Goal: Task Accomplishment & Management: Complete application form

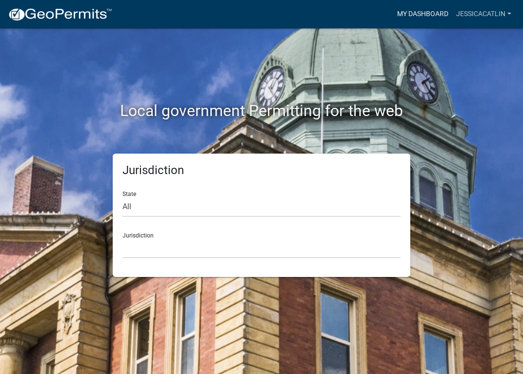
click at [433, 14] on link "My Dashboard" at bounding box center [422, 14] width 59 height 19
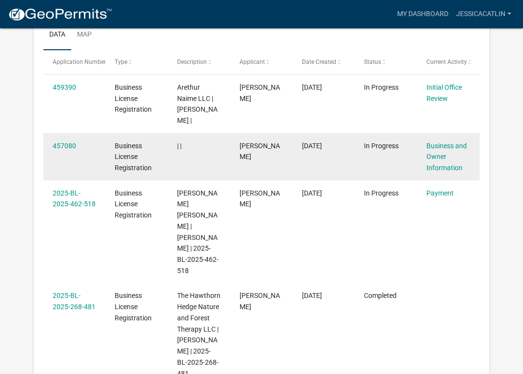
scroll to position [166, 0]
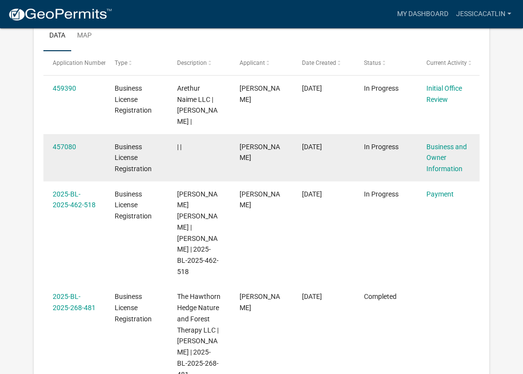
click at [370, 154] on datatable-body-cell "In Progress" at bounding box center [386, 157] width 62 height 47
click at [445, 146] on link "Business and Owner Information" at bounding box center [446, 158] width 40 height 30
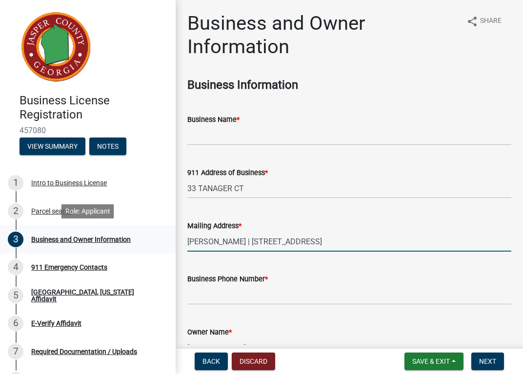
drag, startPoint x: 253, startPoint y: 241, endPoint x: 165, endPoint y: 235, distance: 88.1
click at [165, 235] on div "Business License Registration 457080 View Summary Notes 1 Intro to Business Lic…" at bounding box center [261, 187] width 523 height 374
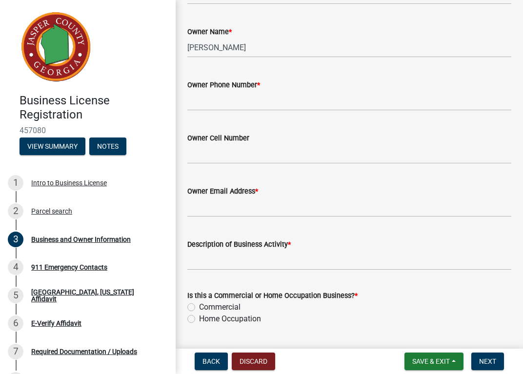
scroll to position [303, 0]
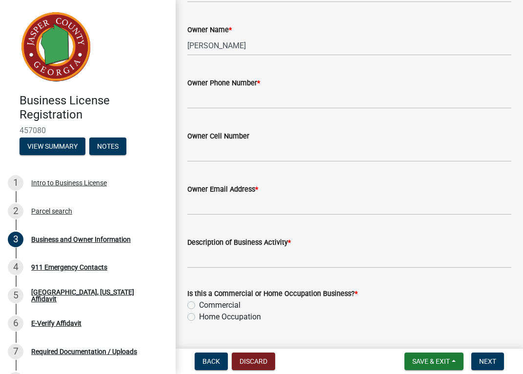
type input "[PERSON_NAME] | [STREET_ADDRESS]"
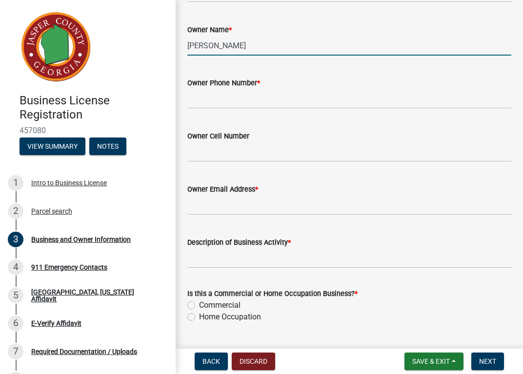
drag, startPoint x: 256, startPoint y: 47, endPoint x: 186, endPoint y: 44, distance: 69.3
click at [186, 44] on div "Owner Name * [PERSON_NAME]" at bounding box center [349, 32] width 339 height 45
type input "[PERSON_NAME]"
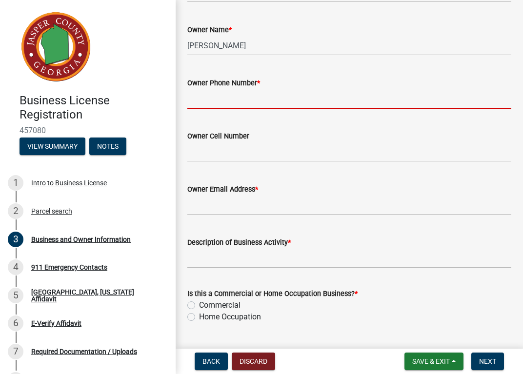
click at [292, 101] on input "Owner Phone Number *" at bounding box center [349, 99] width 324 height 20
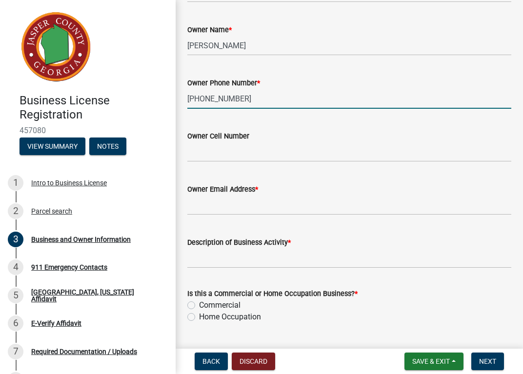
type input "[PHONE_NUMBER]"
click at [199, 317] on label "Home Occupation" at bounding box center [230, 317] width 62 height 12
click at [199, 317] on input "Home Occupation" at bounding box center [202, 314] width 6 height 6
radio input "true"
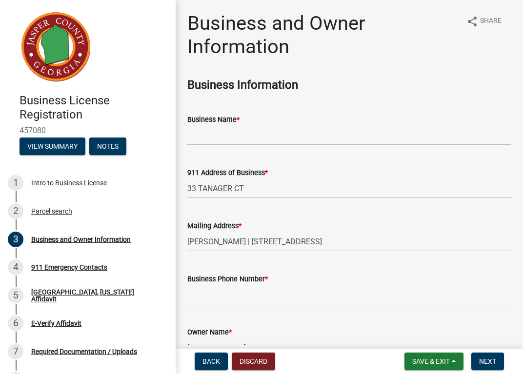
scroll to position [0, 0]
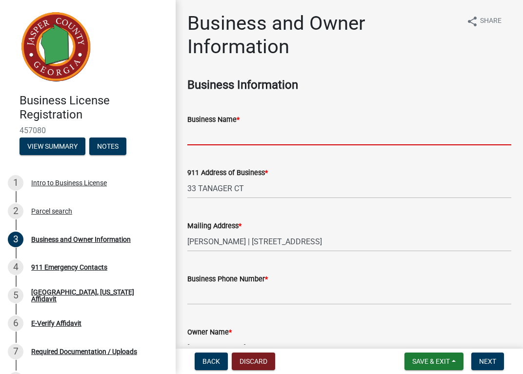
click at [227, 139] on input "Business Name *" at bounding box center [349, 135] width 324 height 20
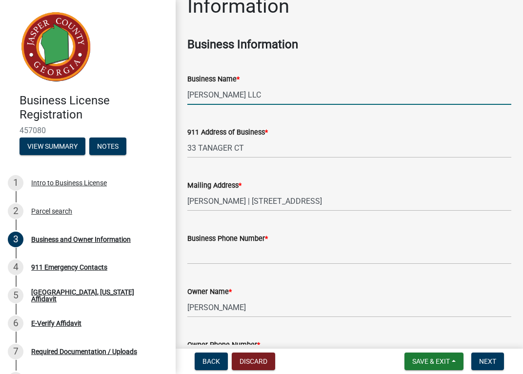
scroll to position [41, 0]
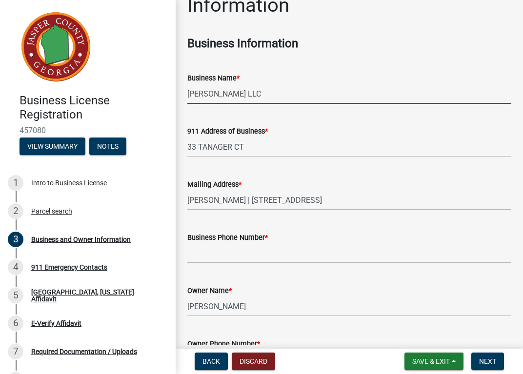
type input "[PERSON_NAME] LLC"
click at [373, 254] on input "Business Phone Number *" at bounding box center [349, 253] width 324 height 20
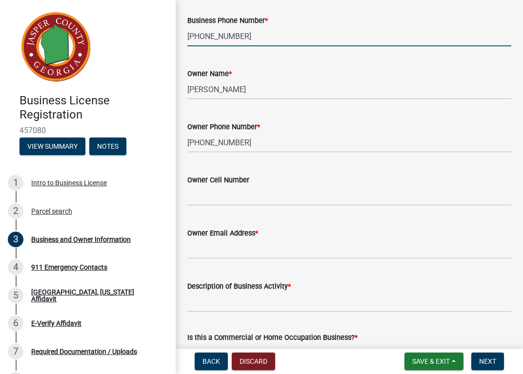
scroll to position [284, 0]
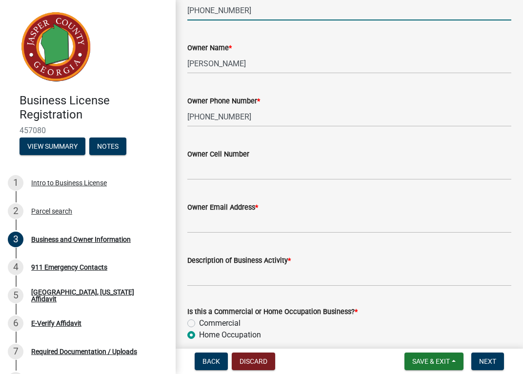
type input "[PHONE_NUMBER]"
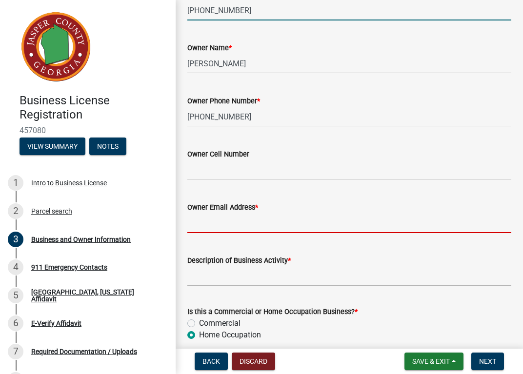
click at [377, 224] on input "Owner Email Address *" at bounding box center [349, 223] width 324 height 20
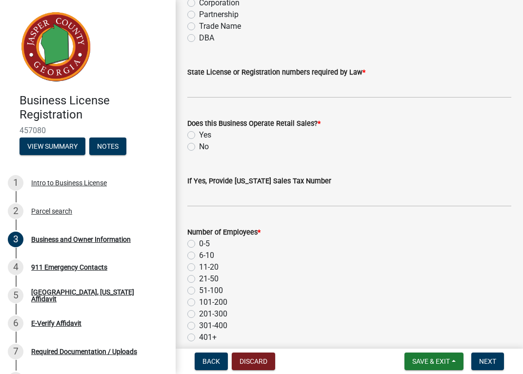
scroll to position [674, 0]
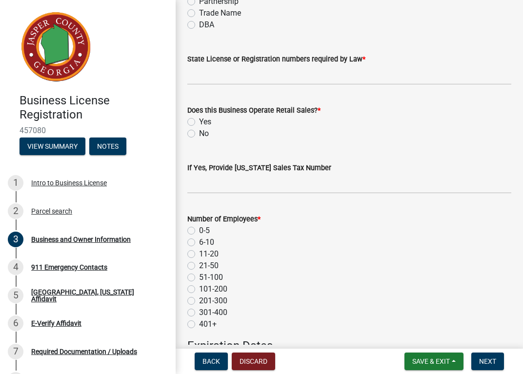
type input "[EMAIL_ADDRESS][DOMAIN_NAME]"
click at [199, 132] on label "No" at bounding box center [204, 134] width 10 height 12
click at [199, 132] on input "No" at bounding box center [202, 131] width 6 height 6
radio input "true"
click at [193, 226] on div "0-5" at bounding box center [349, 231] width 324 height 12
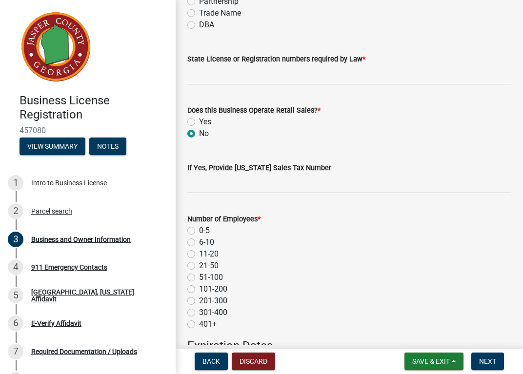
click at [199, 229] on label "0-5" at bounding box center [204, 231] width 11 height 12
click at [199, 229] on input "0-5" at bounding box center [202, 228] width 6 height 6
radio input "true"
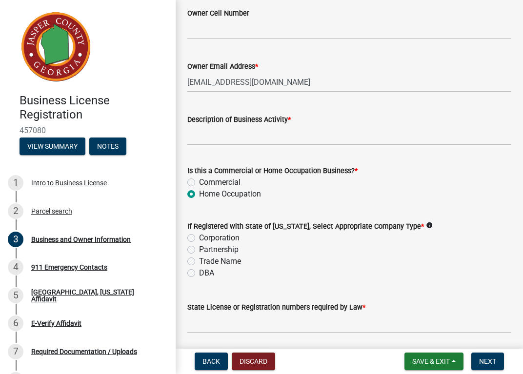
scroll to position [423, 0]
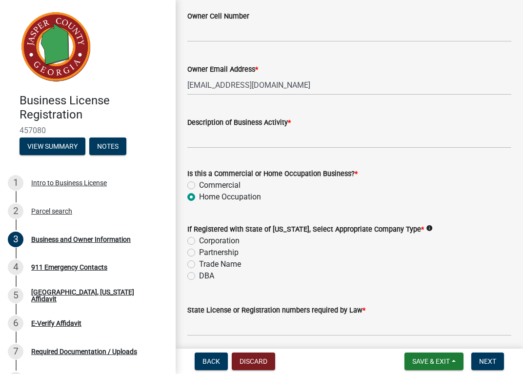
click at [199, 240] on label "Corporation" at bounding box center [219, 241] width 40 height 12
click at [199, 240] on input "Corporation" at bounding box center [202, 238] width 6 height 6
radio input "true"
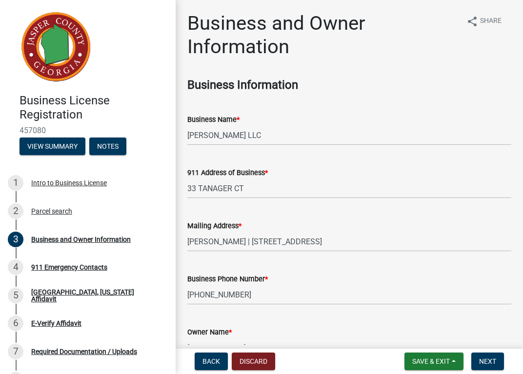
scroll to position [10, 0]
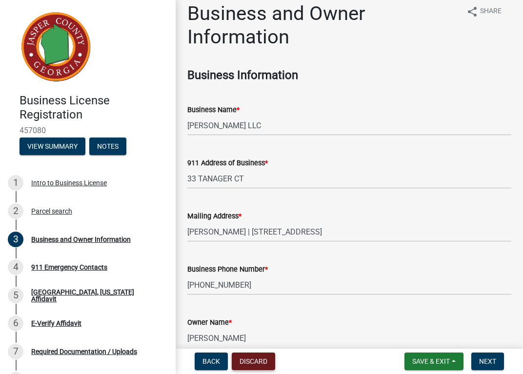
click at [267, 362] on button "Discard" at bounding box center [253, 362] width 43 height 18
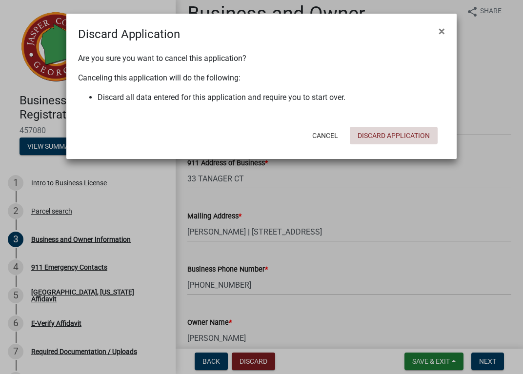
click at [393, 140] on button "Discard Application" at bounding box center [394, 136] width 88 height 18
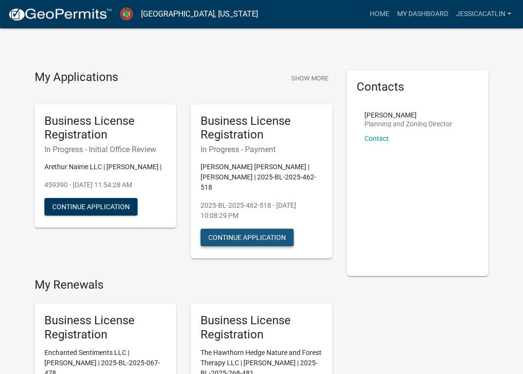
click at [258, 235] on button "Continue Application" at bounding box center [247, 238] width 93 height 18
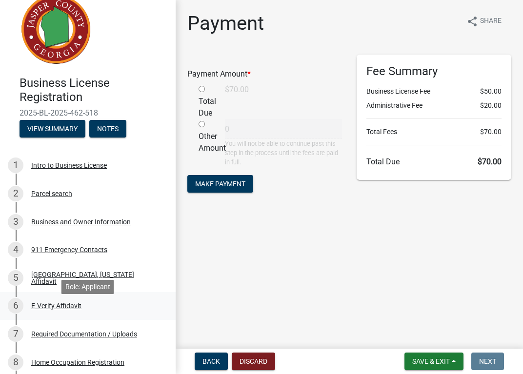
scroll to position [6, 0]
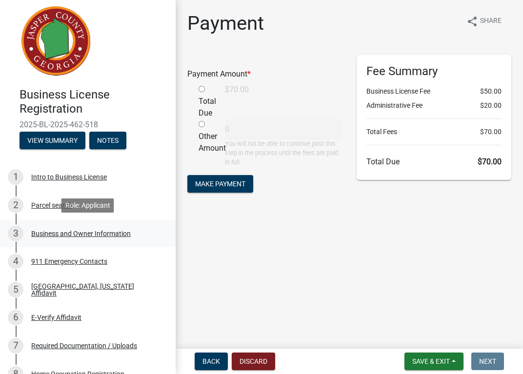
click at [90, 234] on div "Business and Owner Information" at bounding box center [81, 233] width 100 height 7
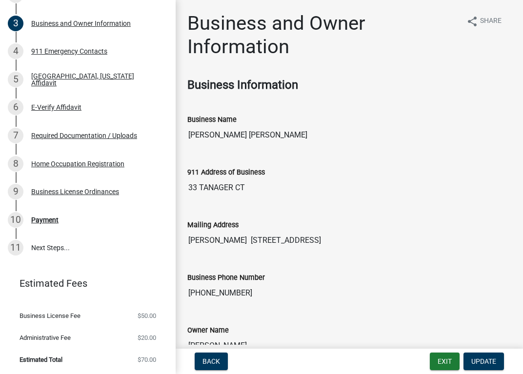
scroll to position [0, 0]
click at [107, 52] on div "4 911 Emergency Contacts" at bounding box center [84, 51] width 152 height 16
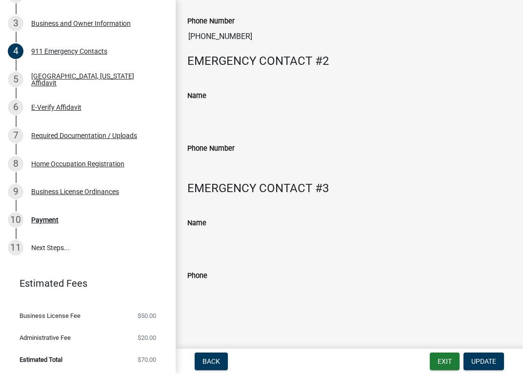
scroll to position [127, 0]
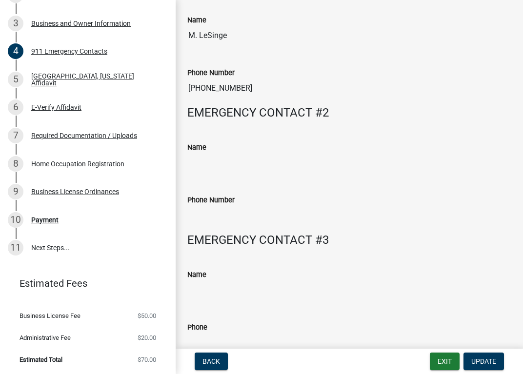
drag, startPoint x: 243, startPoint y: 88, endPoint x: 185, endPoint y: 84, distance: 58.7
click at [185, 84] on div "Phone Number [PHONE_NUMBER]" at bounding box center [349, 79] width 339 height 53
drag, startPoint x: 237, startPoint y: 32, endPoint x: 185, endPoint y: 33, distance: 52.2
click at [185, 33] on div "Name M. LeSinge" at bounding box center [349, 26] width 339 height 53
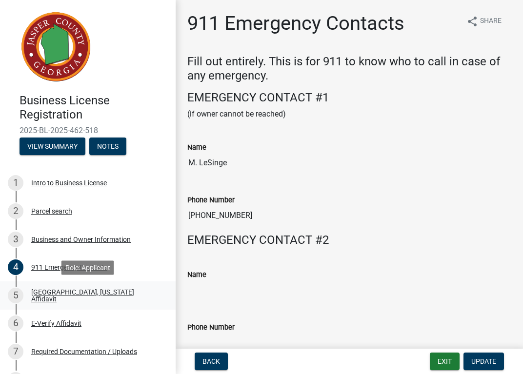
scroll to position [0, 0]
click at [72, 142] on button "View Summary" at bounding box center [53, 147] width 66 height 18
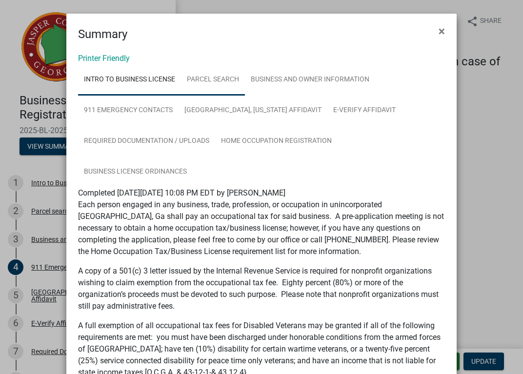
click at [217, 80] on link "Parcel search" at bounding box center [213, 79] width 64 height 31
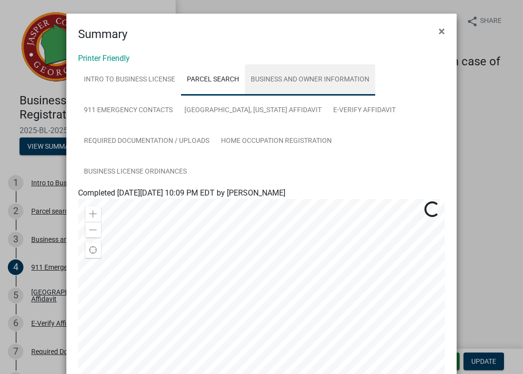
click at [293, 75] on link "Business and Owner Information" at bounding box center [310, 79] width 130 height 31
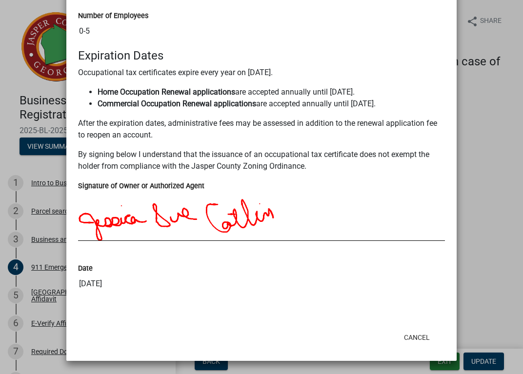
scroll to position [962, 0]
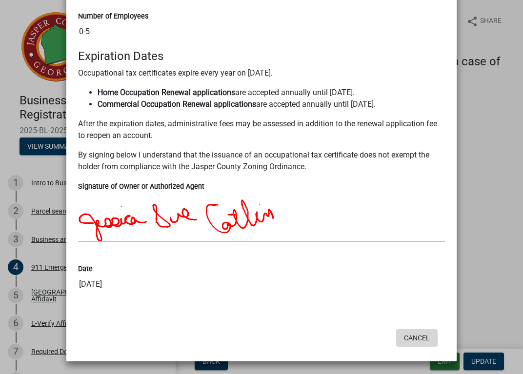
click at [418, 337] on button "Cancel" at bounding box center [416, 338] width 41 height 18
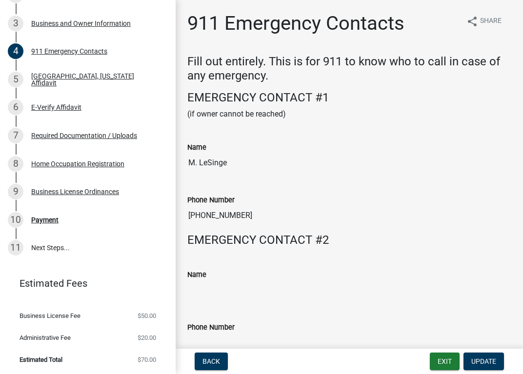
scroll to position [0, 0]
click at [215, 363] on span "Back" at bounding box center [211, 362] width 18 height 8
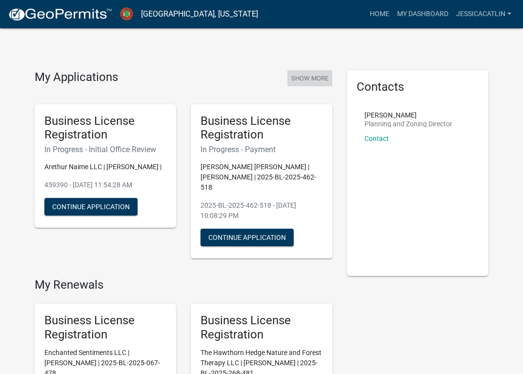
click at [320, 81] on button "Show More" at bounding box center [309, 78] width 45 height 16
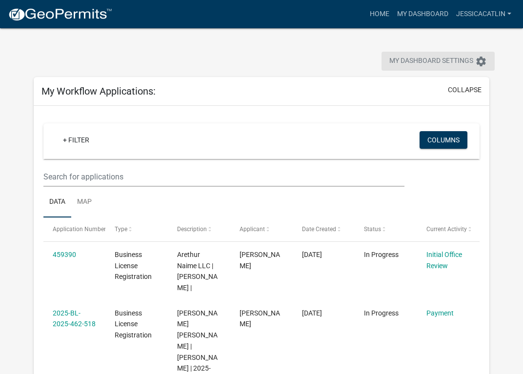
click at [480, 60] on icon "settings" at bounding box center [481, 62] width 12 height 12
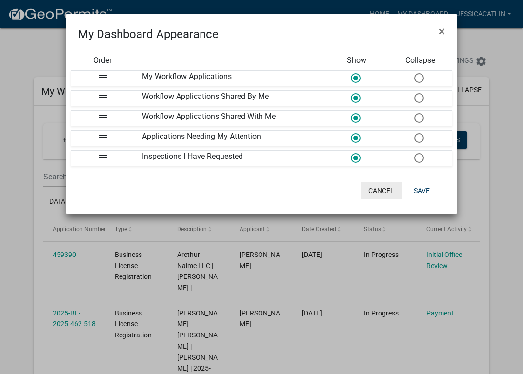
click at [393, 192] on button "Cancel" at bounding box center [381, 191] width 41 height 18
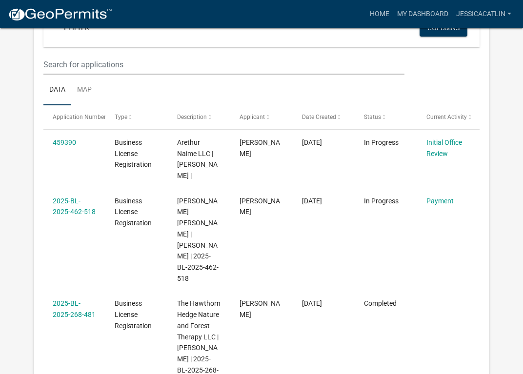
scroll to position [113, 0]
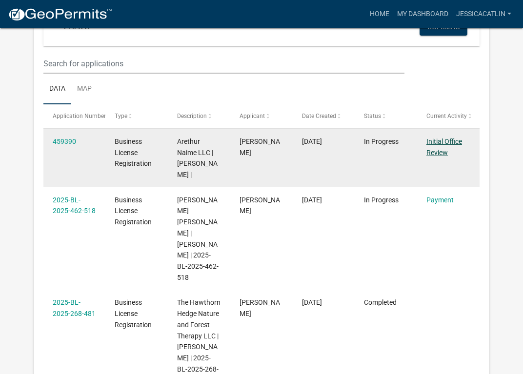
click at [444, 148] on link "Initial Office Review" at bounding box center [444, 147] width 36 height 19
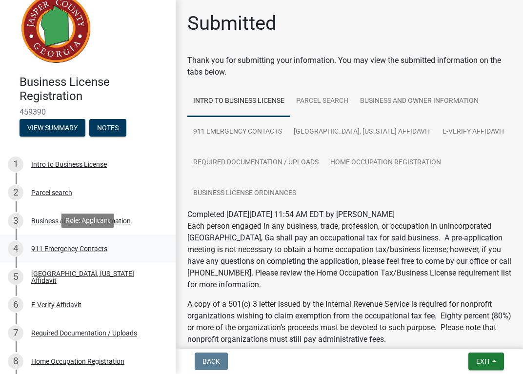
scroll to position [18, 0]
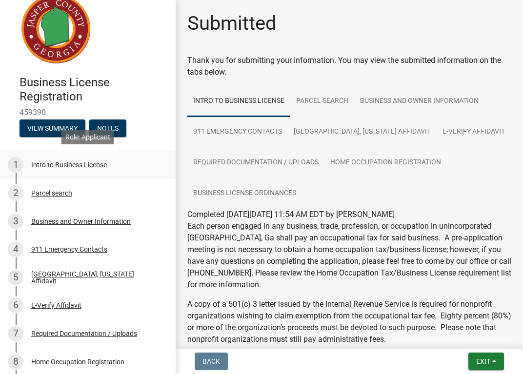
click at [101, 164] on div "Intro to Business License" at bounding box center [69, 165] width 76 height 7
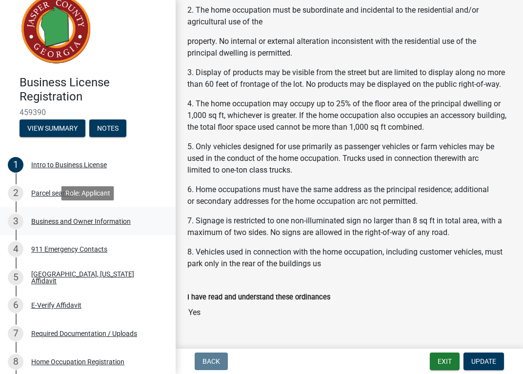
scroll to position [949, 0]
click at [71, 197] on div "2 Parcel search" at bounding box center [84, 193] width 152 height 16
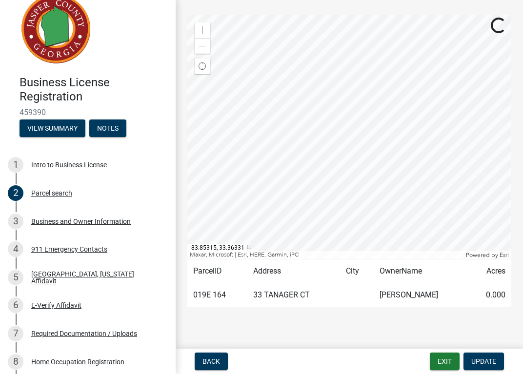
scroll to position [90, 0]
click at [55, 218] on div "Business and Owner Information" at bounding box center [81, 221] width 100 height 7
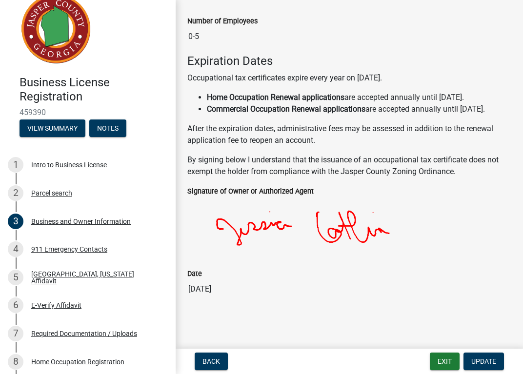
scroll to position [847, 0]
click at [102, 248] on div "911 Emergency Contacts" at bounding box center [69, 249] width 76 height 7
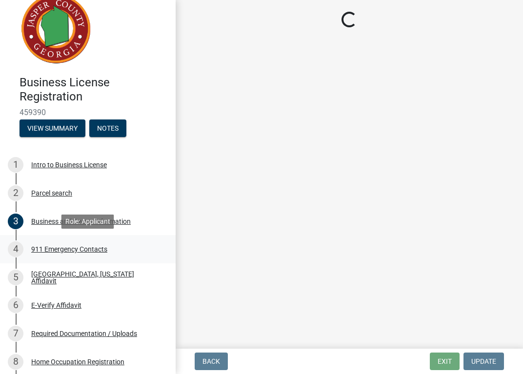
scroll to position [0, 0]
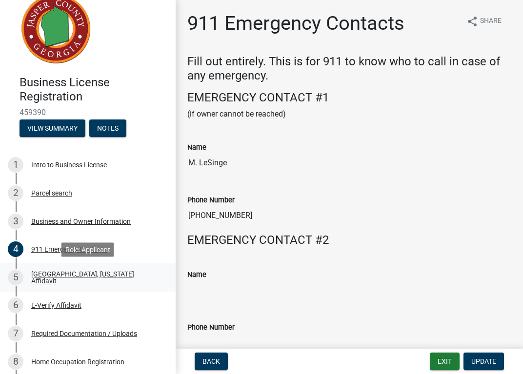
click at [107, 274] on div "[GEOGRAPHIC_DATA], [US_STATE] Affidavit" at bounding box center [95, 278] width 129 height 14
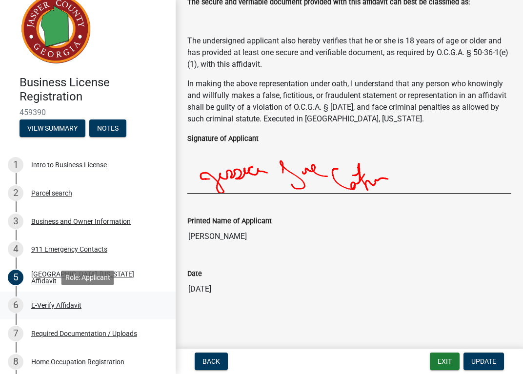
click at [57, 305] on div "E-Verify Affidavit" at bounding box center [56, 305] width 50 height 7
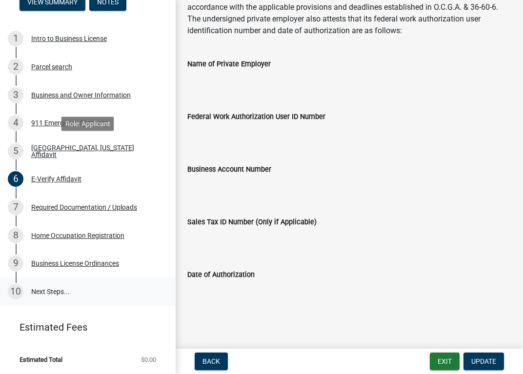
scroll to position [144, 0]
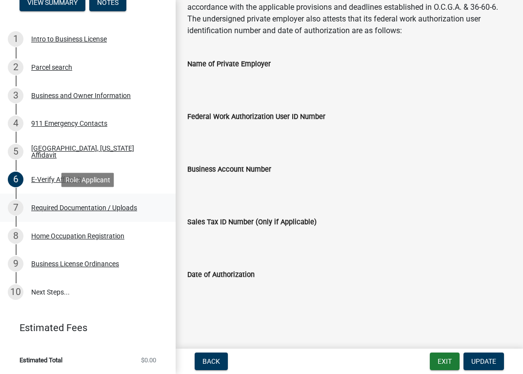
click at [102, 207] on div "Required Documentation / Uploads" at bounding box center [84, 207] width 106 height 7
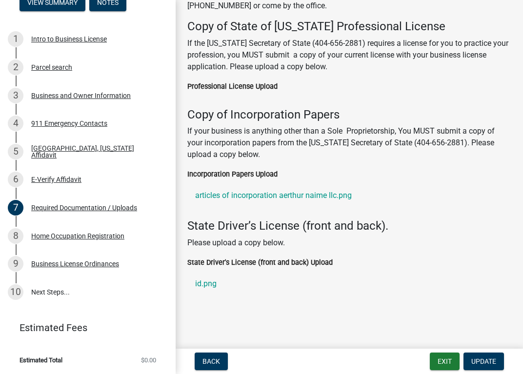
scroll to position [107, 0]
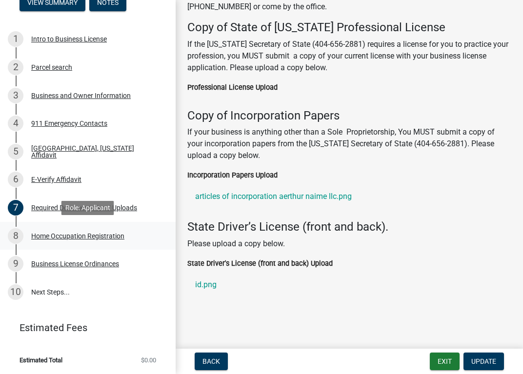
click at [101, 240] on div "8 Home Occupation Registration" at bounding box center [84, 236] width 152 height 16
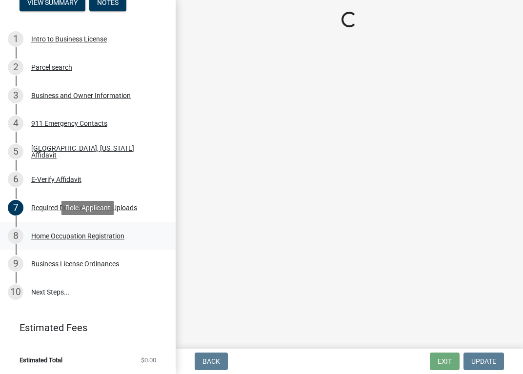
scroll to position [0, 0]
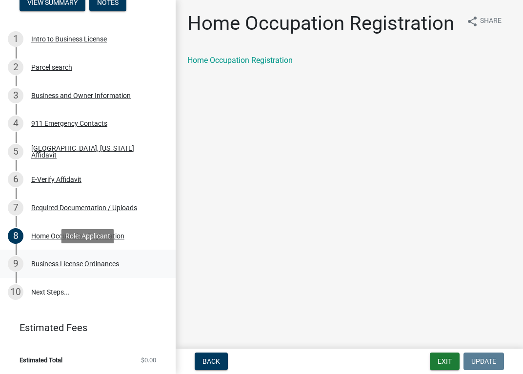
click at [109, 263] on div "Business License Ordinances" at bounding box center [75, 264] width 88 height 7
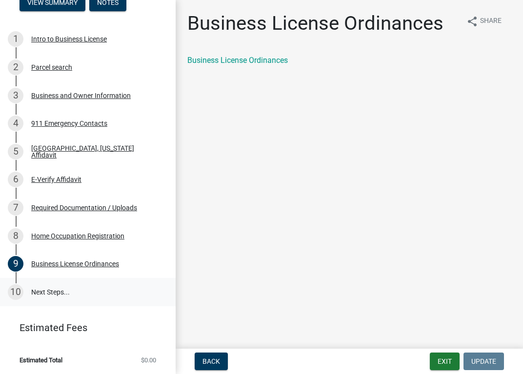
click at [101, 286] on link "10 Next Steps..." at bounding box center [88, 292] width 176 height 28
click at [279, 57] on link "Business License Ordinances" at bounding box center [237, 60] width 101 height 9
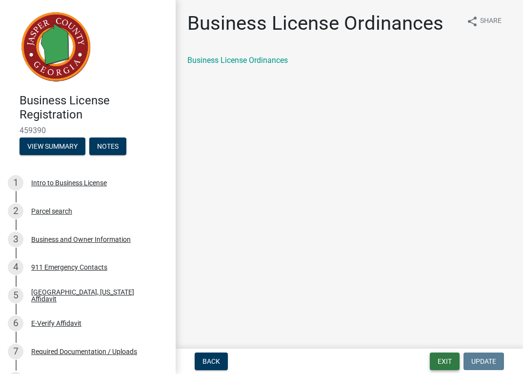
click at [445, 364] on button "Exit" at bounding box center [445, 362] width 30 height 18
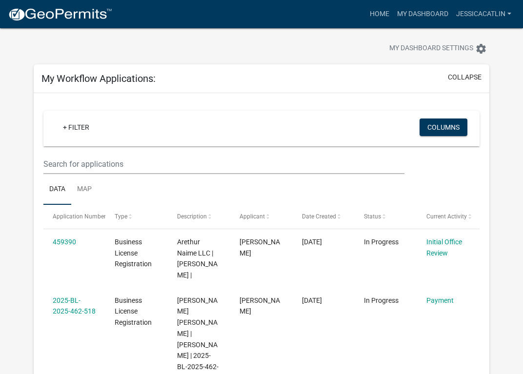
scroll to position [14, 0]
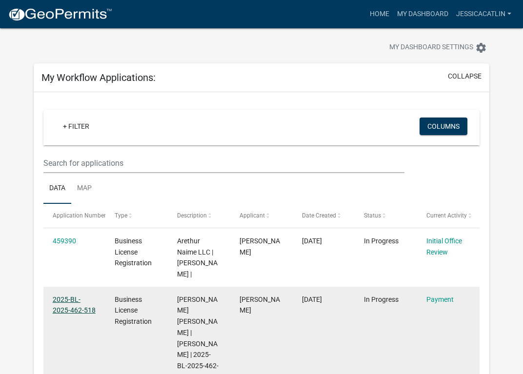
click at [82, 310] on link "2025-BL-2025-462-518" at bounding box center [74, 305] width 43 height 19
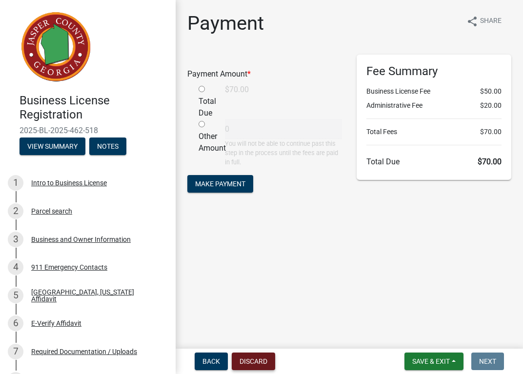
click at [258, 360] on button "Discard" at bounding box center [253, 362] width 43 height 18
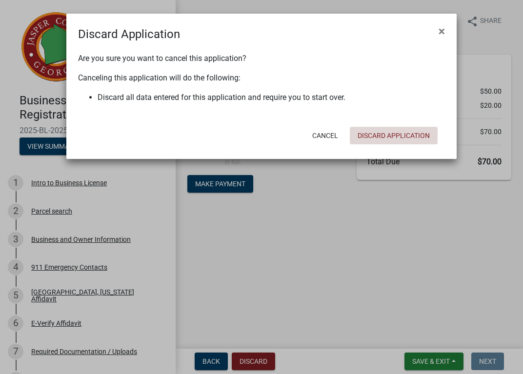
click at [387, 135] on button "Discard Application" at bounding box center [394, 136] width 88 height 18
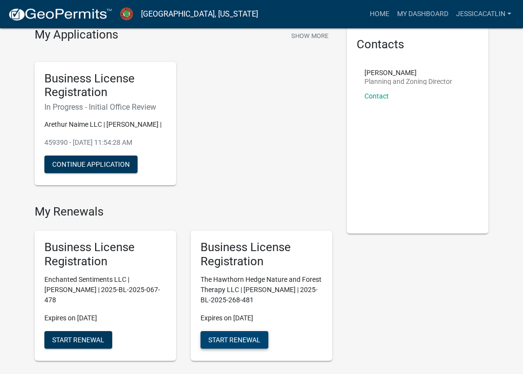
scroll to position [54, 0]
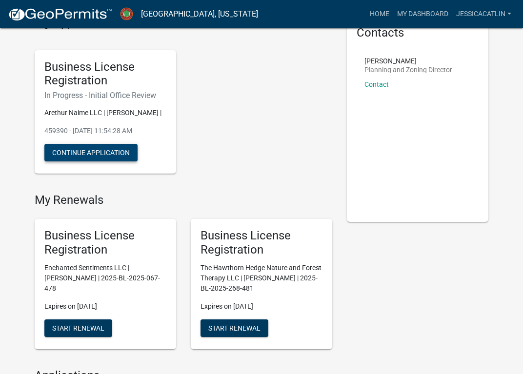
click at [88, 148] on button "Continue Application" at bounding box center [90, 153] width 93 height 18
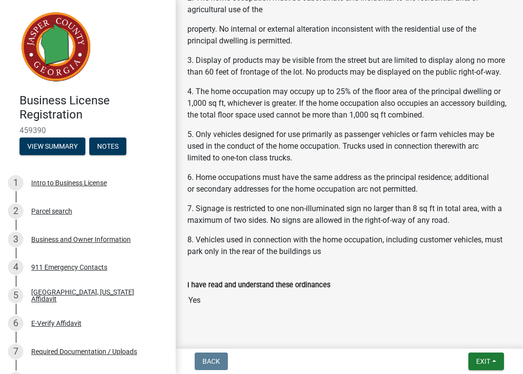
scroll to position [1127, 0]
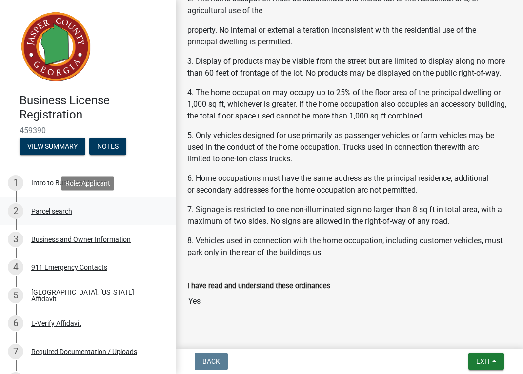
click at [65, 210] on div "Parcel search" at bounding box center [51, 211] width 41 height 7
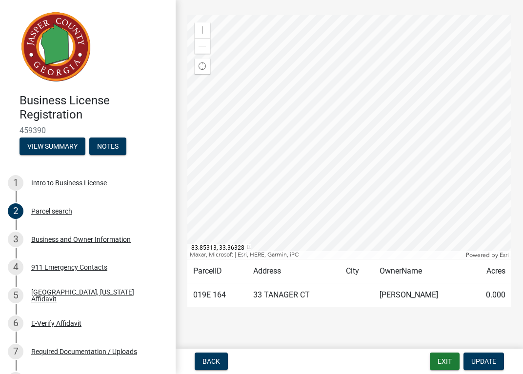
scroll to position [90, 0]
click at [80, 238] on div "Business and Owner Information" at bounding box center [81, 239] width 100 height 7
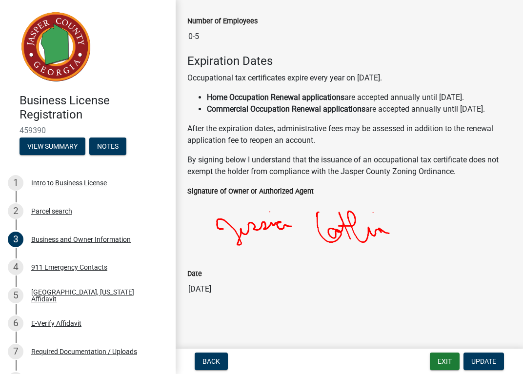
scroll to position [847, 0]
click at [489, 360] on span "Update" at bounding box center [483, 362] width 25 height 8
click at [102, 269] on div "911 Emergency Contacts" at bounding box center [69, 267] width 76 height 7
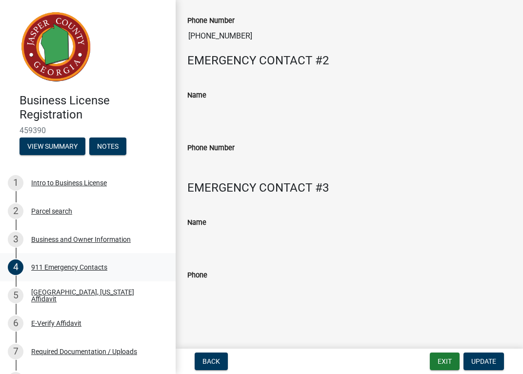
scroll to position [179, 0]
click at [103, 294] on div "[GEOGRAPHIC_DATA], [US_STATE] Affidavit" at bounding box center [95, 296] width 129 height 14
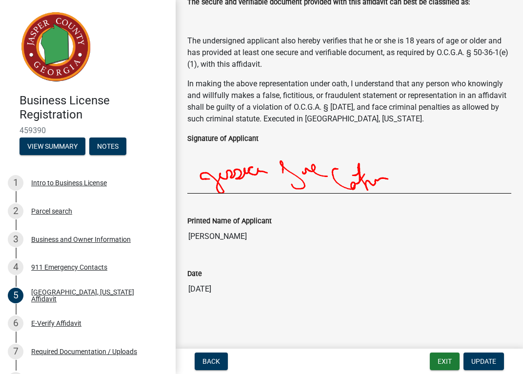
scroll to position [392, 0]
click at [73, 322] on div "E-Verify Affidavit" at bounding box center [56, 323] width 50 height 7
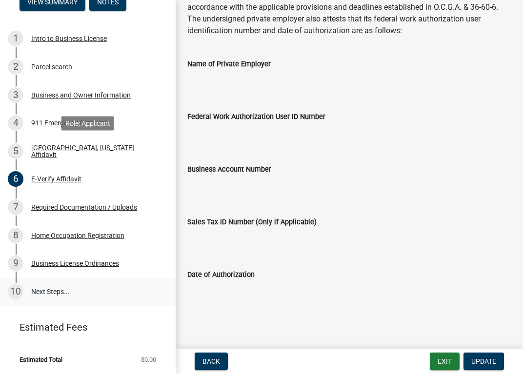
scroll to position [144, 0]
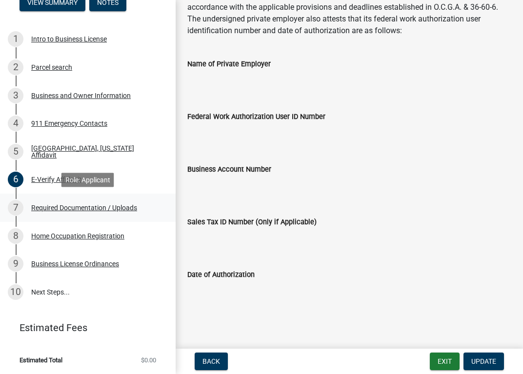
click at [120, 213] on div "7 Required Documentation / Uploads" at bounding box center [84, 208] width 152 height 16
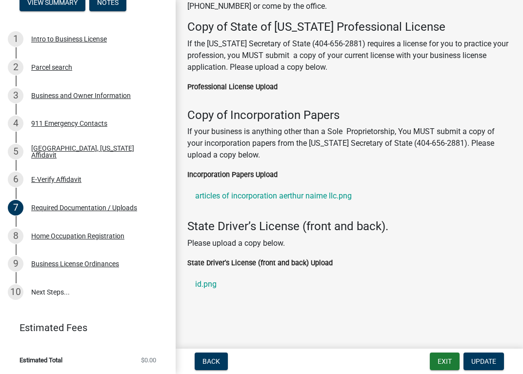
scroll to position [107, 0]
click at [315, 197] on link "articles of incorporation aerthur naime llc.png" at bounding box center [349, 196] width 324 height 23
click at [123, 233] on div "Home Occupation Registration" at bounding box center [77, 236] width 93 height 7
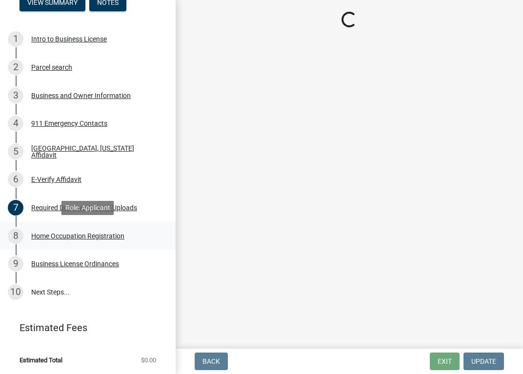
scroll to position [0, 0]
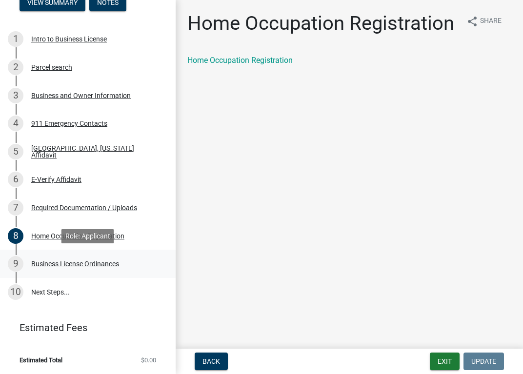
click at [119, 261] on div "Business License Ordinances" at bounding box center [75, 264] width 88 height 7
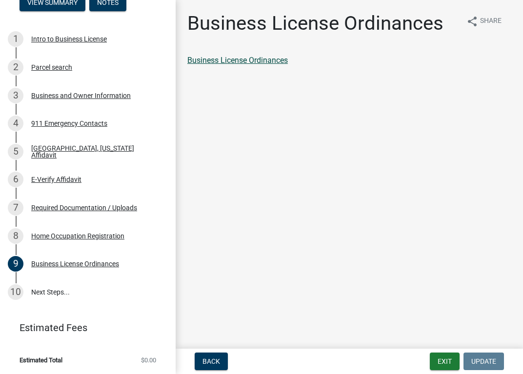
click at [239, 60] on link "Business License Ordinances" at bounding box center [237, 60] width 101 height 9
click at [47, 293] on link "10 Next Steps..." at bounding box center [88, 292] width 176 height 28
click at [13, 287] on div "10" at bounding box center [16, 292] width 16 height 16
click at [452, 362] on button "Exit" at bounding box center [445, 362] width 30 height 18
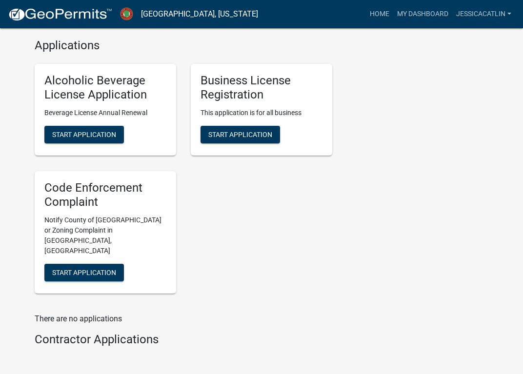
scroll to position [385, 0]
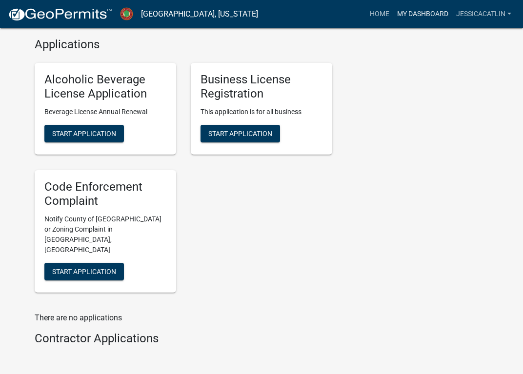
click at [430, 11] on link "My Dashboard" at bounding box center [422, 14] width 59 height 19
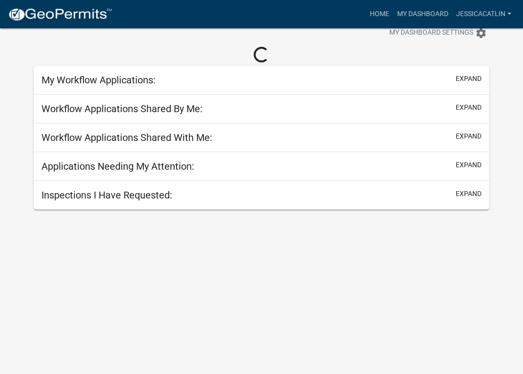
scroll to position [28, 0]
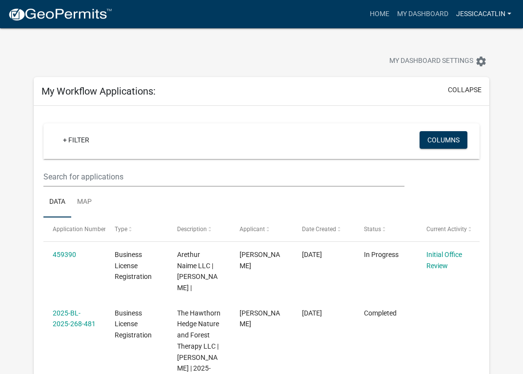
click at [509, 13] on link "JessicaCatlin" at bounding box center [483, 14] width 63 height 19
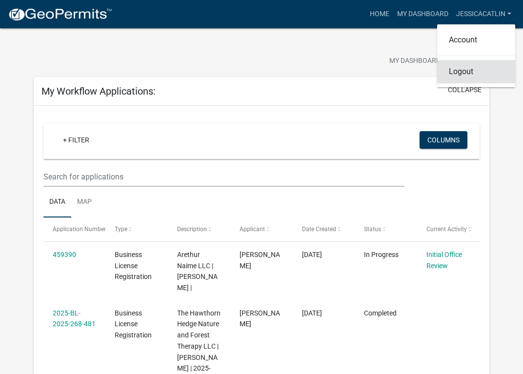
click at [504, 70] on link "Logout" at bounding box center [476, 71] width 78 height 23
